Goal: Task Accomplishment & Management: Manage account settings

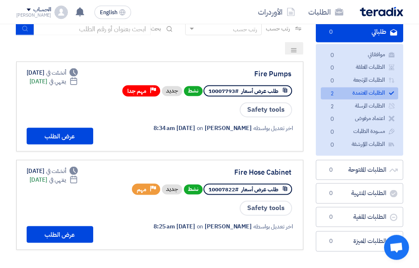
scroll to position [42, 0]
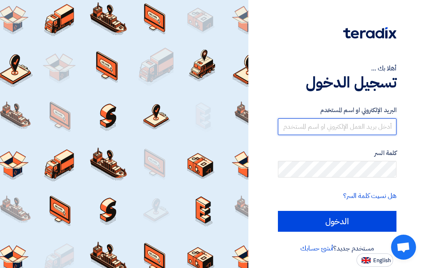
click at [355, 126] on input "text" at bounding box center [337, 126] width 119 height 17
paste input "م.[PERSON_NAME] تحية طيبه وبعد مرفق قائمة الاعمال المطلوبة من الورشة العامة بمن…"
type input "م"
paste input "[EMAIL_ADDRESS][DOMAIN_NAME]"
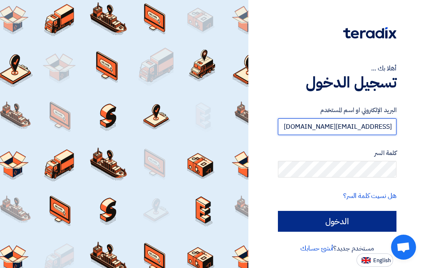
type input "[EMAIL_ADDRESS][DOMAIN_NAME]"
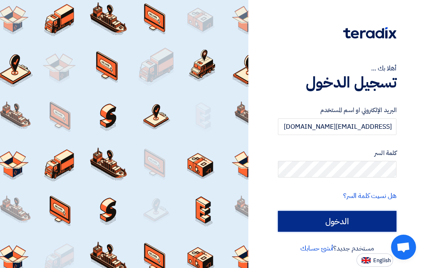
click at [327, 218] on input "الدخول" at bounding box center [337, 221] width 119 height 21
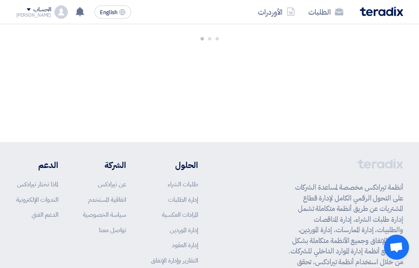
click at [219, 105] on div "طلب شراء جديد إطرح طلب عروض أسعار أو مزاد عكسي وتواصل مع موردينك بكفاءة وسهولة …" at bounding box center [209, 83] width 419 height 118
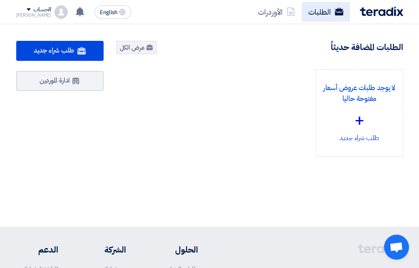
click at [326, 11] on link "الطلبات" at bounding box center [326, 12] width 48 height 20
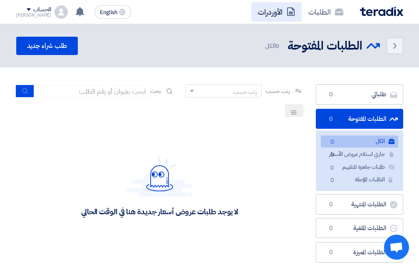
click at [260, 13] on link "الأوردرات" at bounding box center [276, 12] width 50 height 20
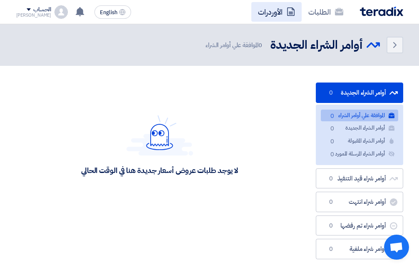
click at [275, 13] on link "الأوردرات" at bounding box center [276, 12] width 50 height 20
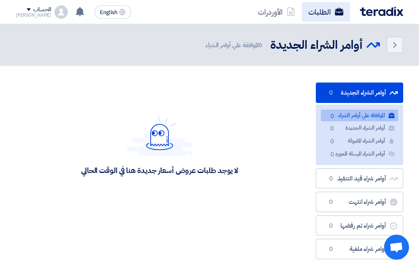
click at [319, 10] on link "الطلبات" at bounding box center [326, 12] width 48 height 20
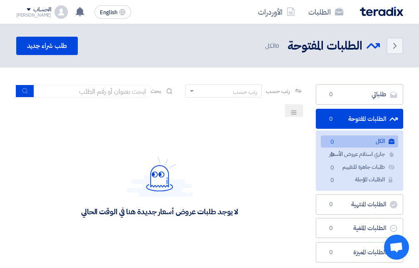
click at [295, 114] on use at bounding box center [293, 112] width 5 height 4
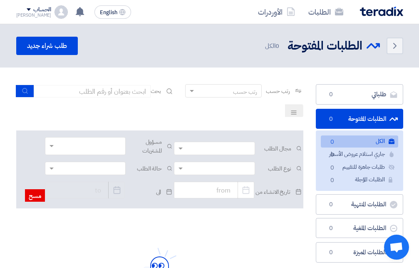
click at [293, 112] on use at bounding box center [293, 112] width 5 height 4
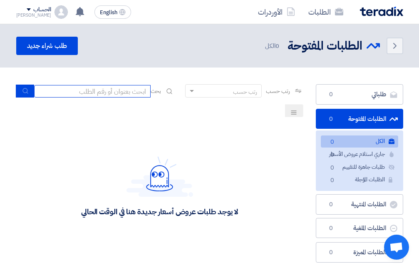
click at [131, 92] on input at bounding box center [92, 91] width 117 height 12
type input "10007793"
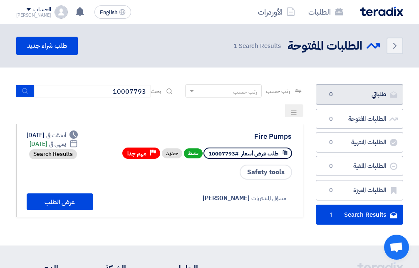
click at [382, 89] on link "طلباتي طلباتي 0" at bounding box center [359, 94] width 87 height 20
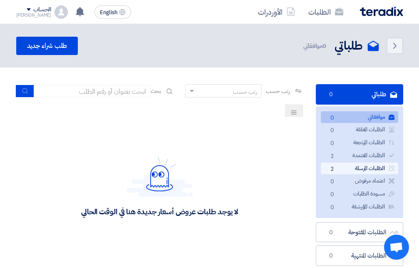
click at [356, 165] on link "الطلبات المرسلة الطلبات المرسلة 2" at bounding box center [359, 168] width 77 height 12
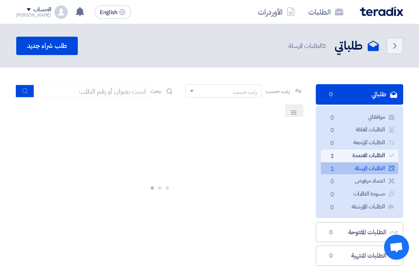
click at [348, 154] on link "الطلبات المعتمدة الطلبات المعتمدة 2" at bounding box center [359, 155] width 77 height 12
